Goal: Information Seeking & Learning: Learn about a topic

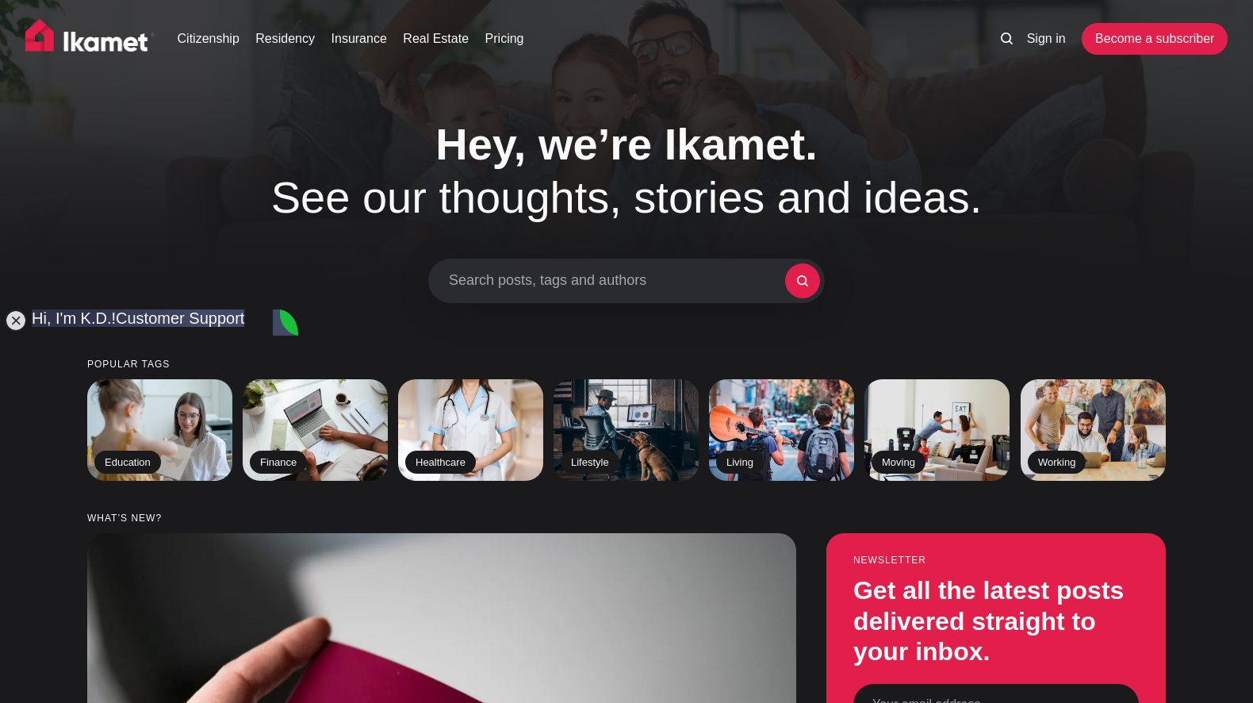
click at [957, 143] on h1 "Hey, we’re Ikamet. See our thoughts, stories and ideas." at bounding box center [626, 170] width 809 height 106
click at [20, 321] on jdiv at bounding box center [16, 320] width 22 height 22
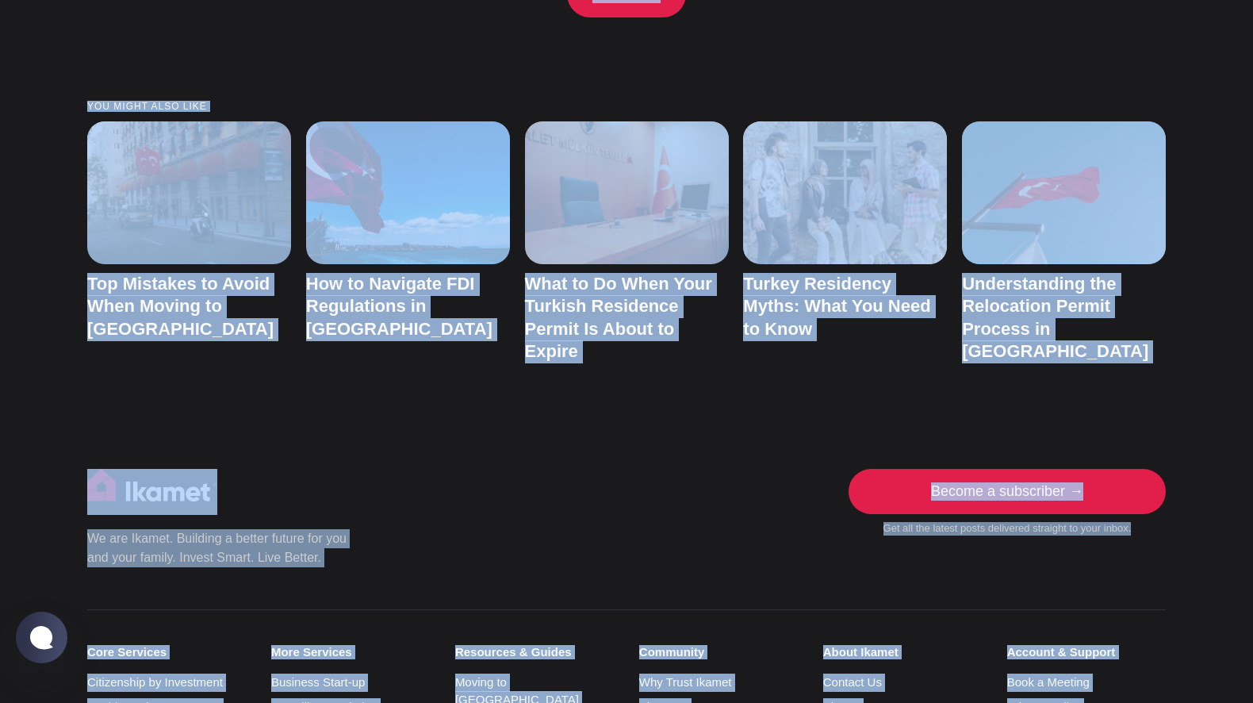
scroll to position [3439, 0]
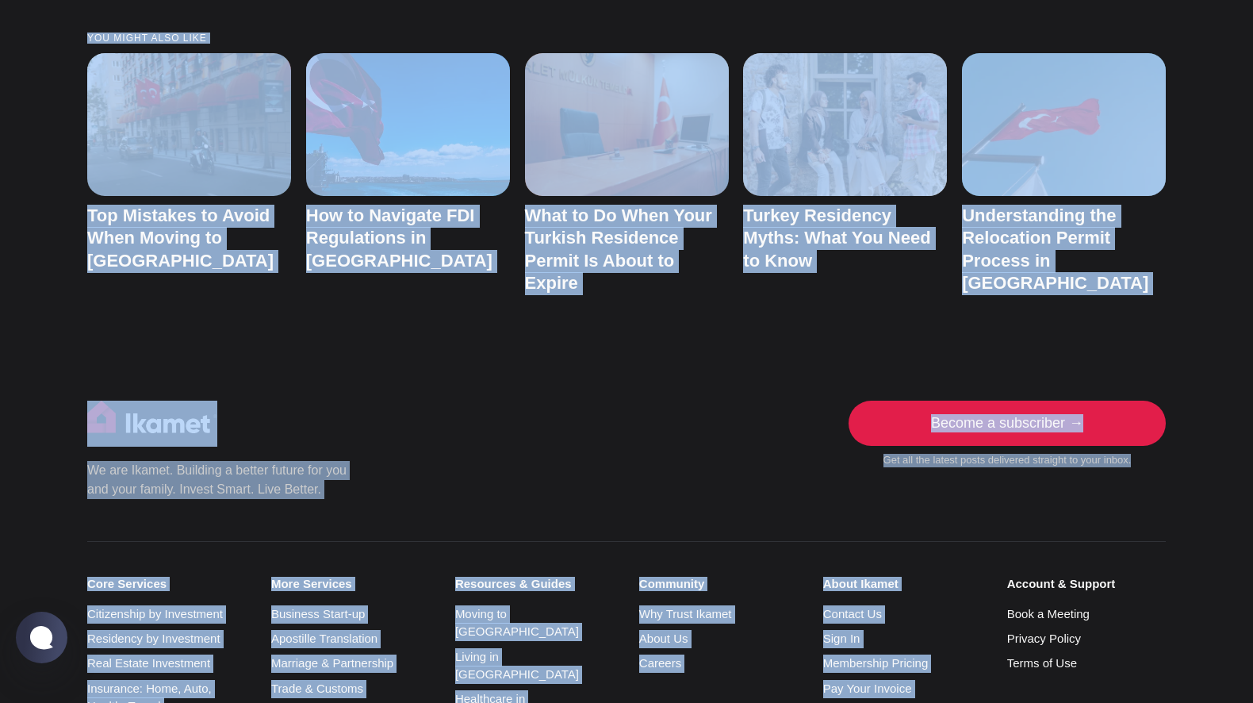
drag, startPoint x: 424, startPoint y: 194, endPoint x: 1267, endPoint y: 382, distance: 863.3
click at [1220, 401] on div "We are Ikamet. Building a better future for you and your family. Invest Smart. …" at bounding box center [627, 714] width 1204 height 627
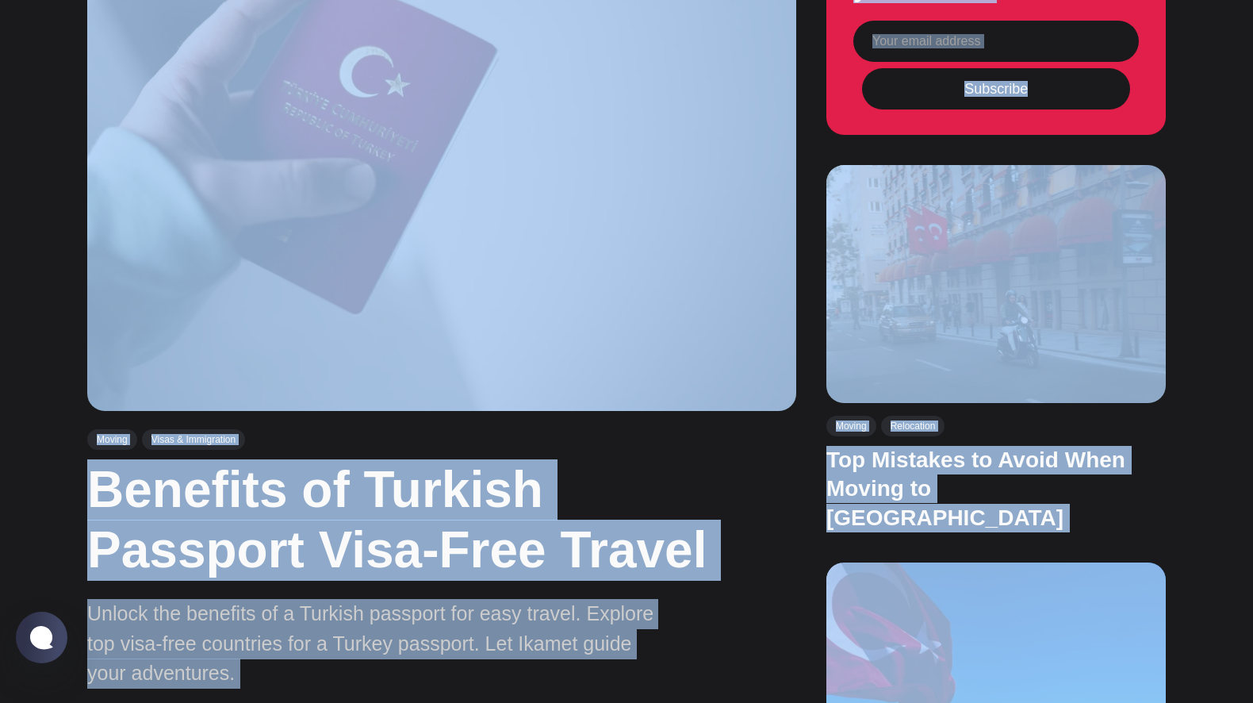
scroll to position [0, 0]
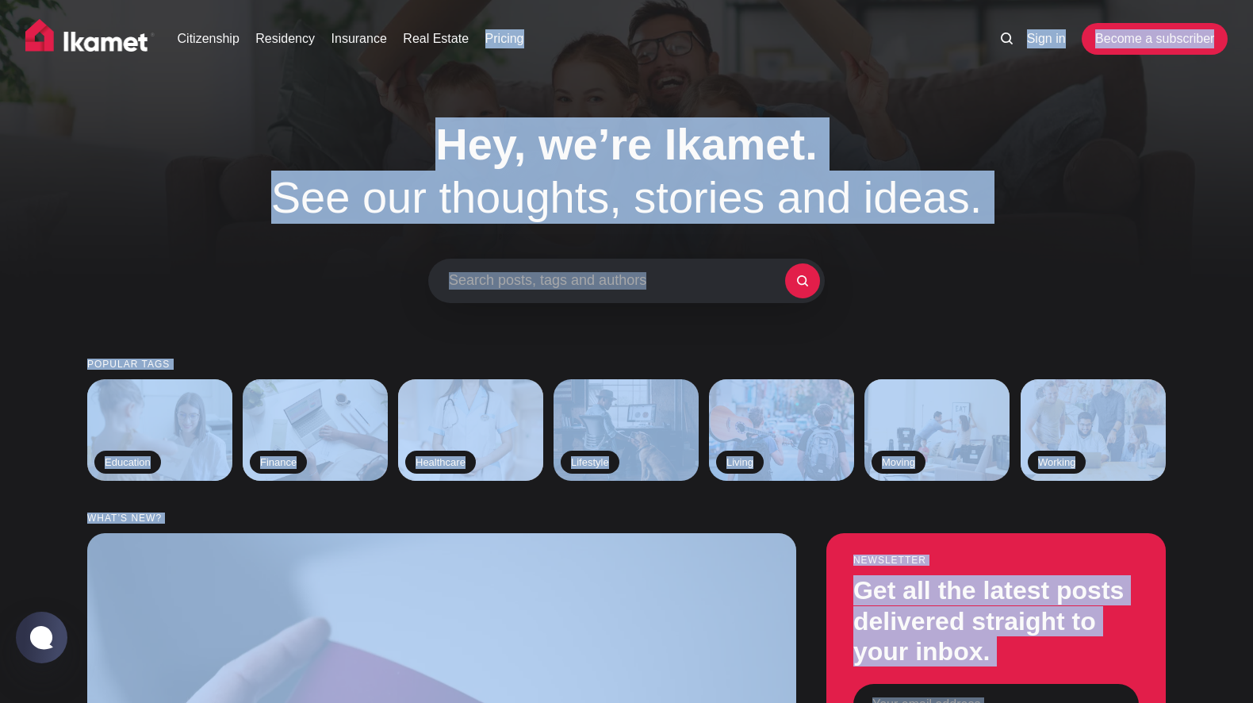
drag, startPoint x: 782, startPoint y: 255, endPoint x: 861, endPoint y: -66, distance: 330.1
click at [855, 80] on div "Citizenship Residency Insurance Real Estate Pricing Sign in Become a subscriber" at bounding box center [626, 44] width 1253 height 89
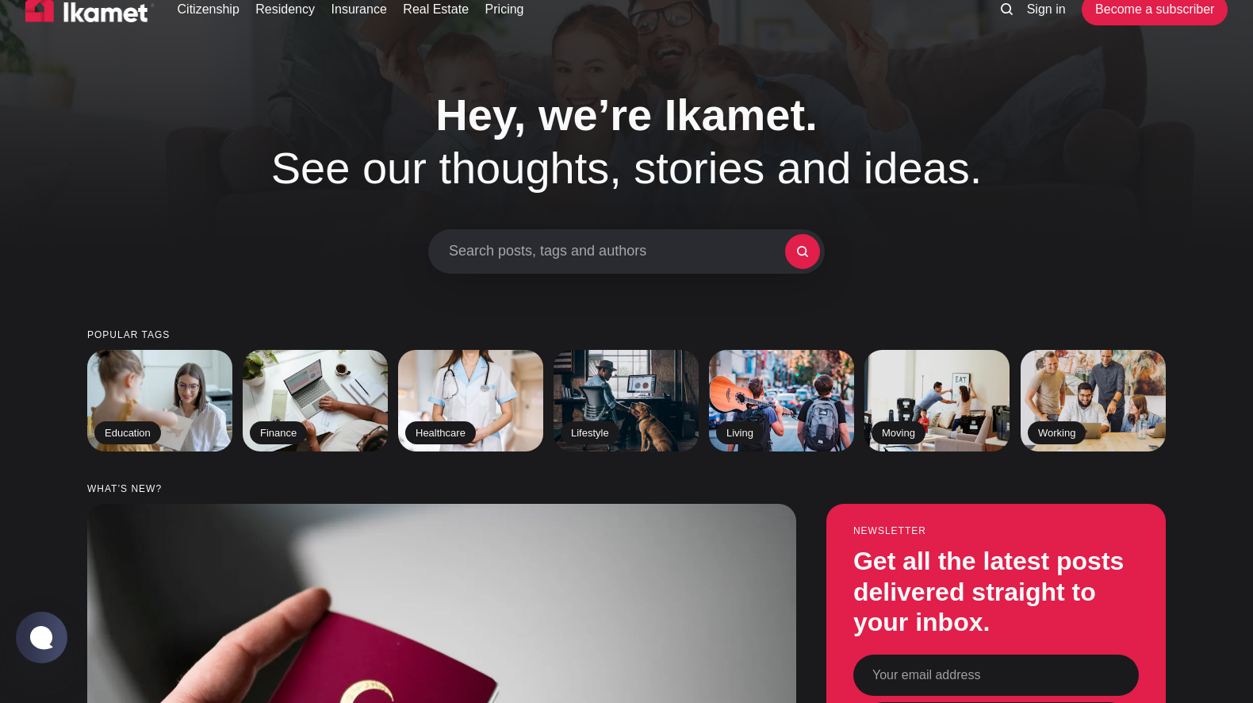
scroll to position [32, 0]
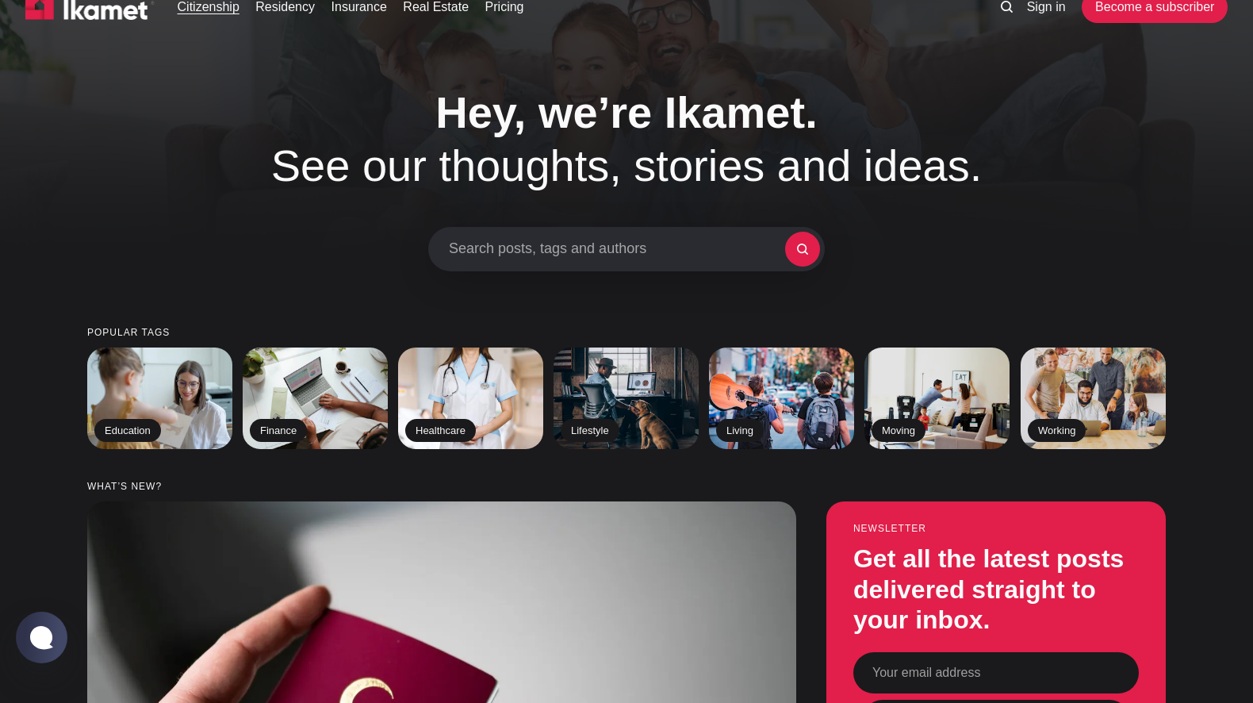
click at [221, 4] on link "Citizenship" at bounding box center [209, 7] width 62 height 19
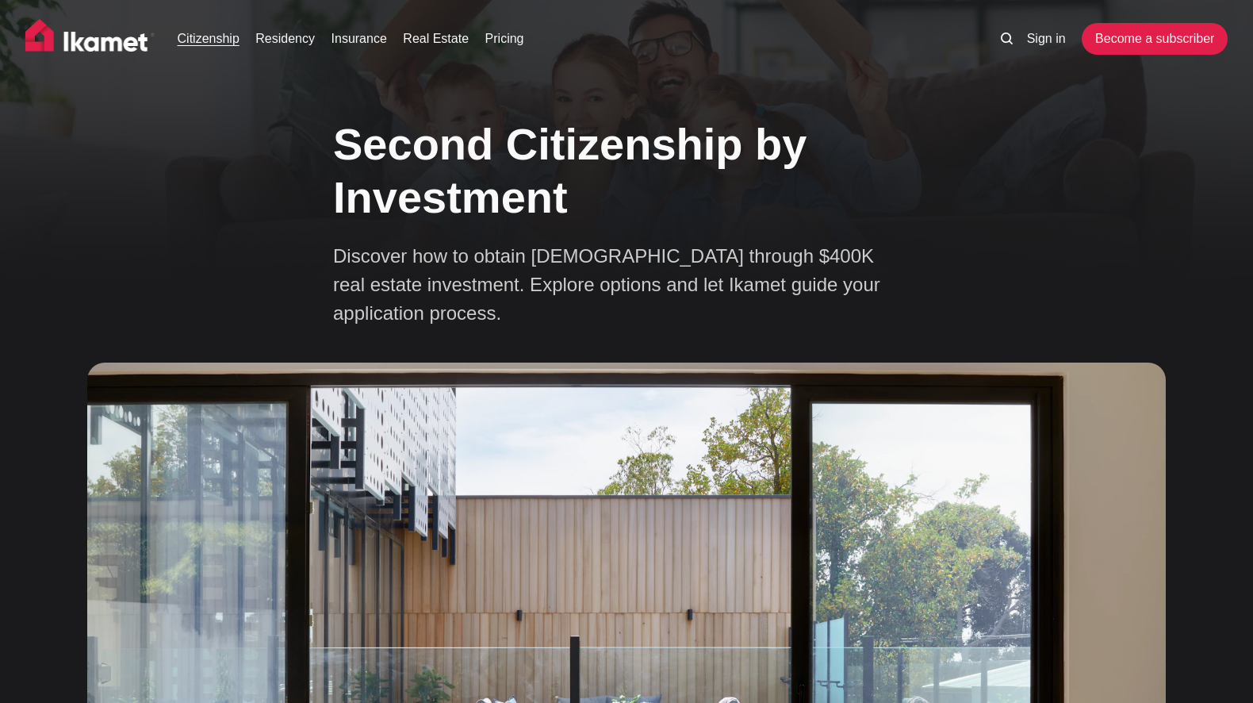
click at [707, 324] on p "Discover how to obtain [DEMOGRAPHIC_DATA] through $400K real estate investment.…" at bounding box center [610, 285] width 555 height 86
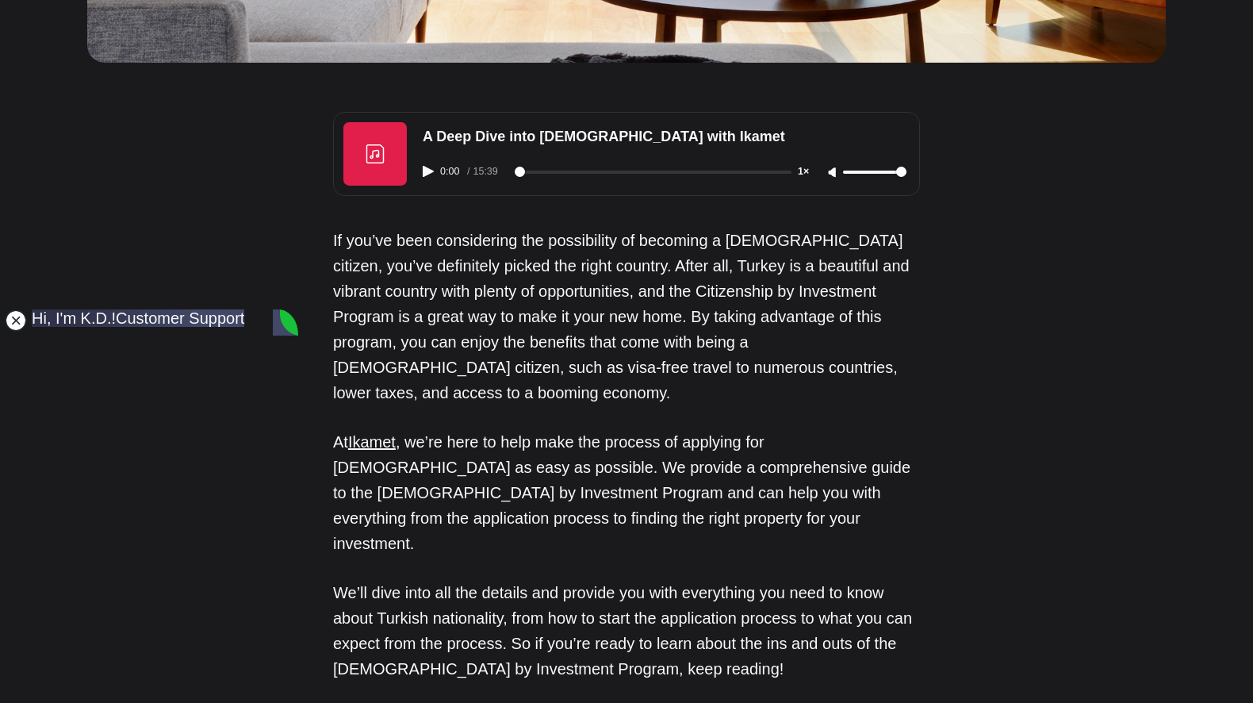
click at [13, 317] on jdiv at bounding box center [16, 320] width 22 height 22
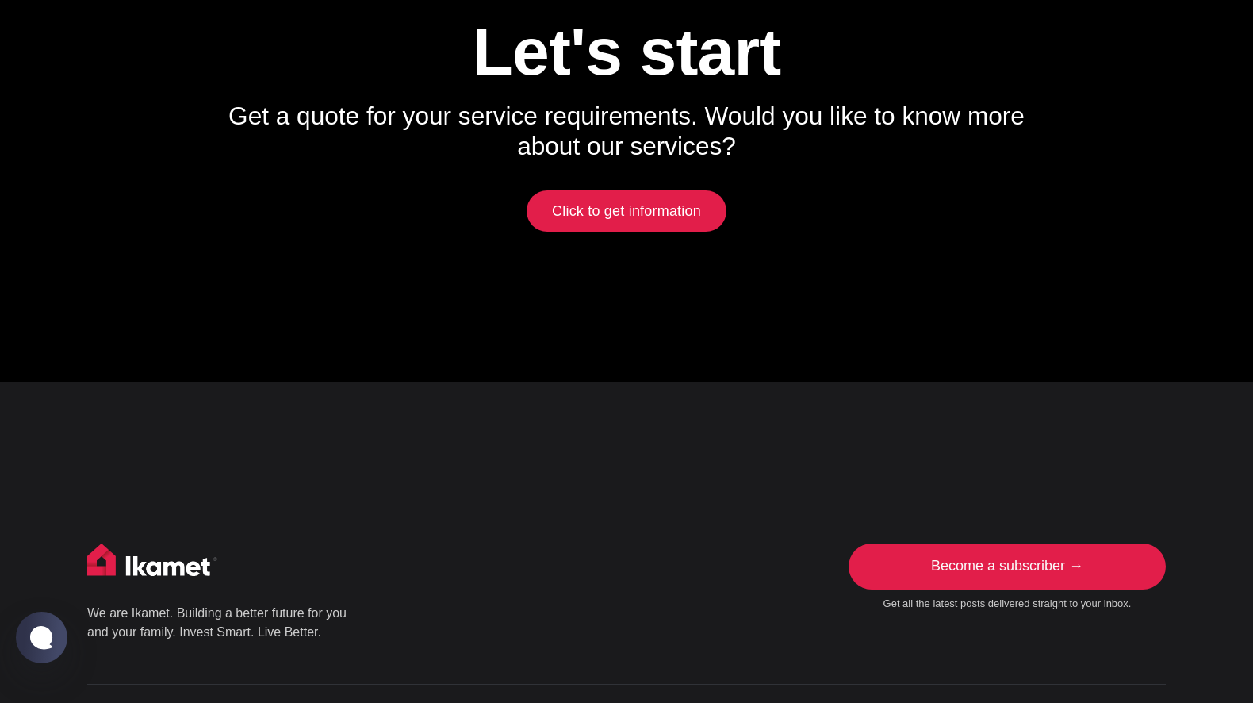
scroll to position [7588, 0]
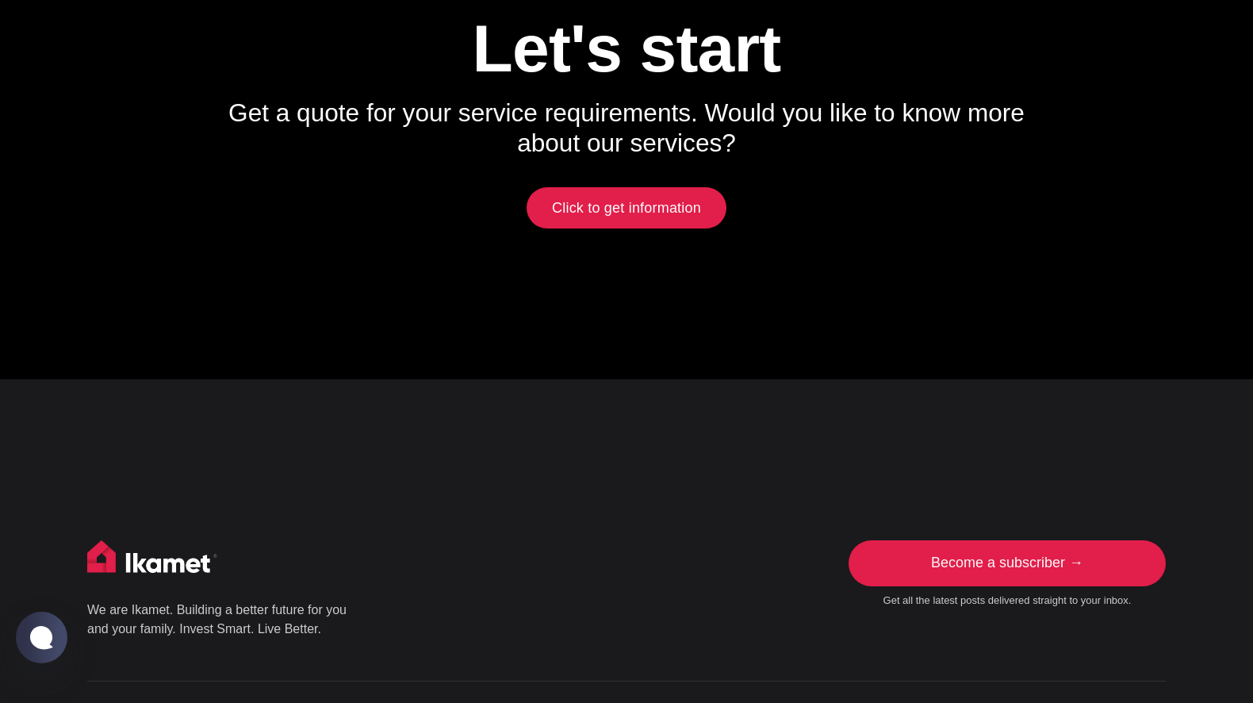
click at [739, 540] on div "We are Ikamet. Building a better future for you and your family. Invest Smart. …" at bounding box center [626, 599] width 1079 height 119
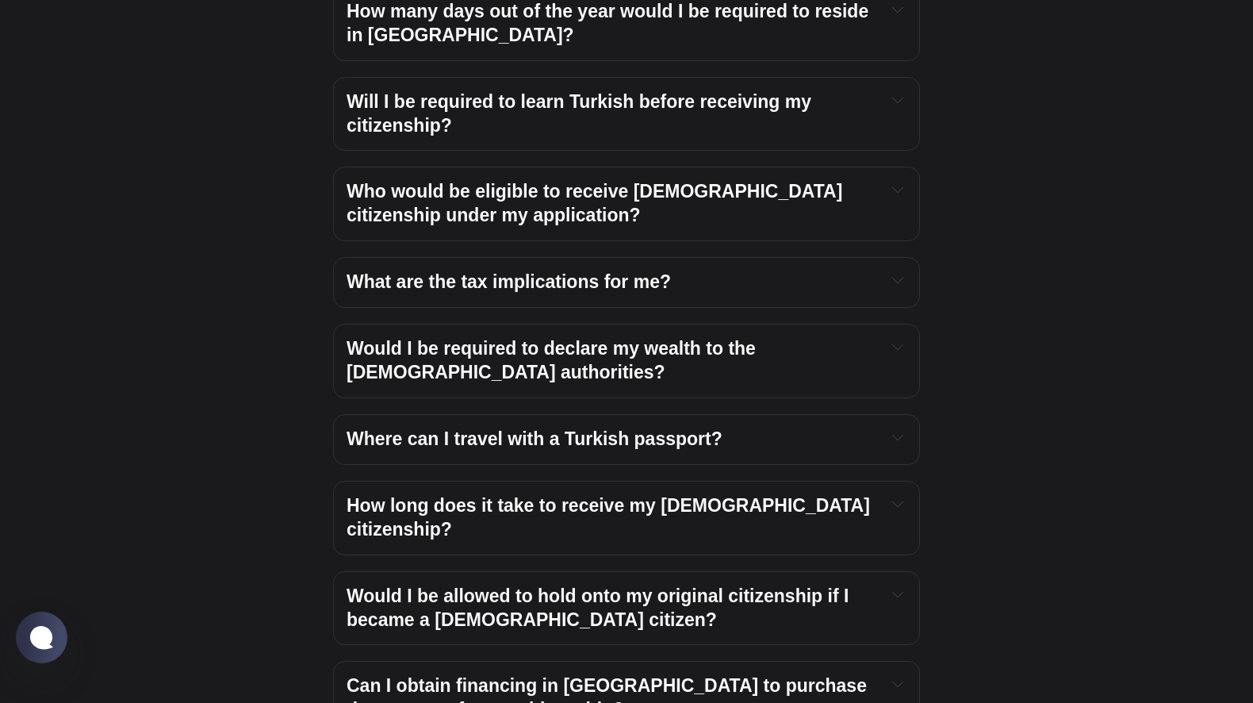
scroll to position [5970, 0]
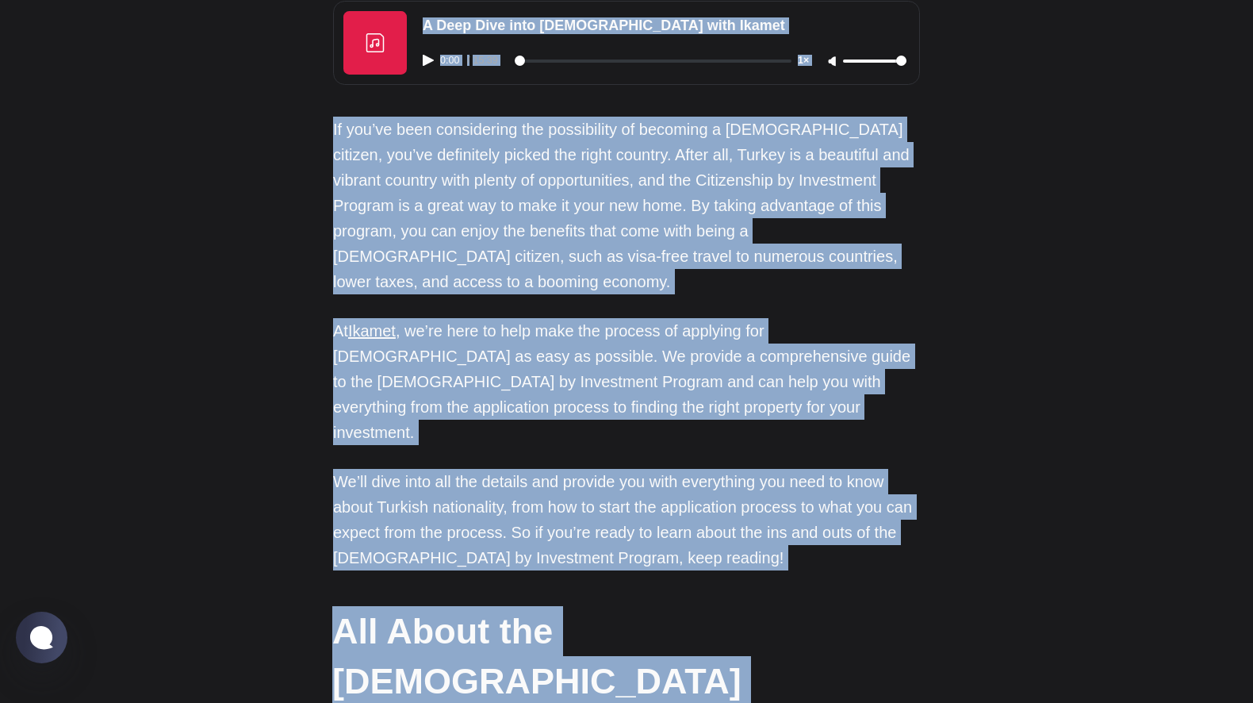
drag, startPoint x: 1021, startPoint y: 248, endPoint x: 925, endPoint y: -37, distance: 301.3
